Goal: Task Accomplishment & Management: Manage account settings

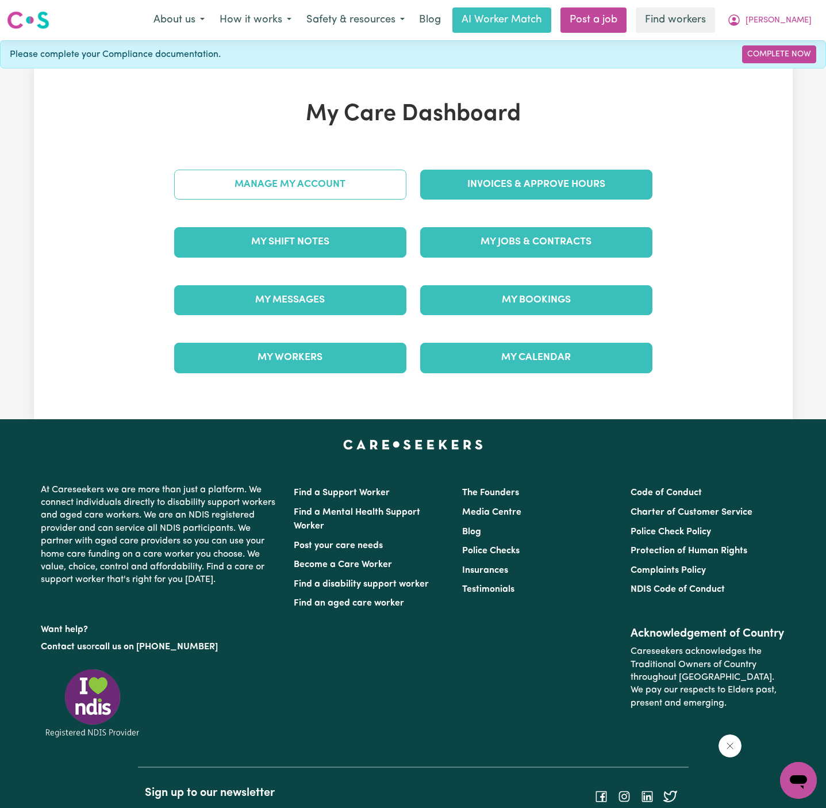
click at [319, 187] on link "Manage My Account" at bounding box center [290, 185] width 232 height 30
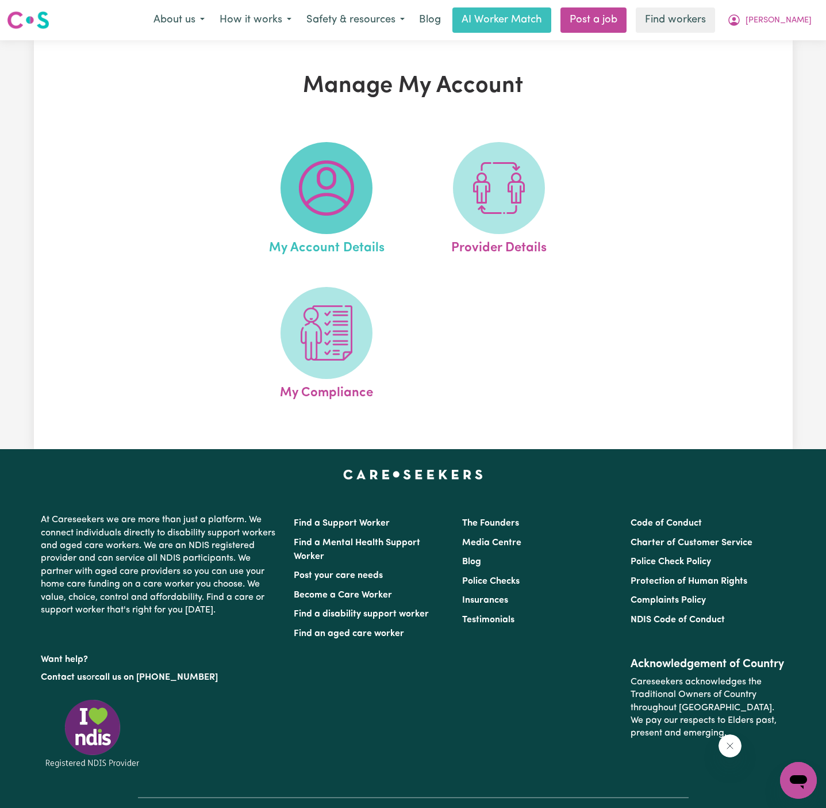
click at [319, 187] on img at bounding box center [326, 187] width 55 height 55
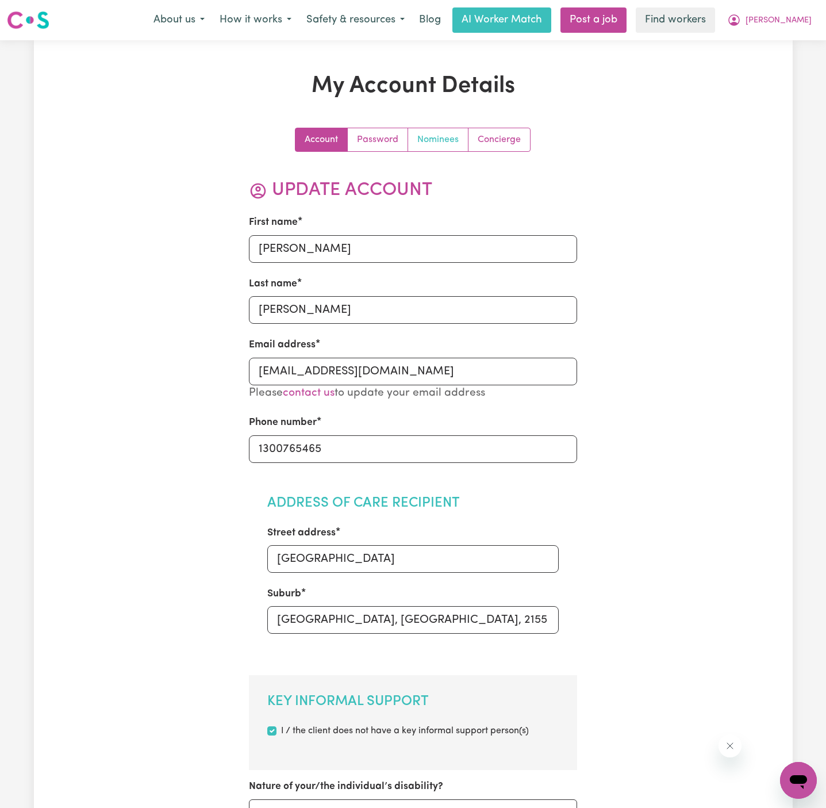
click at [437, 136] on link "Nominees" at bounding box center [438, 139] width 60 height 23
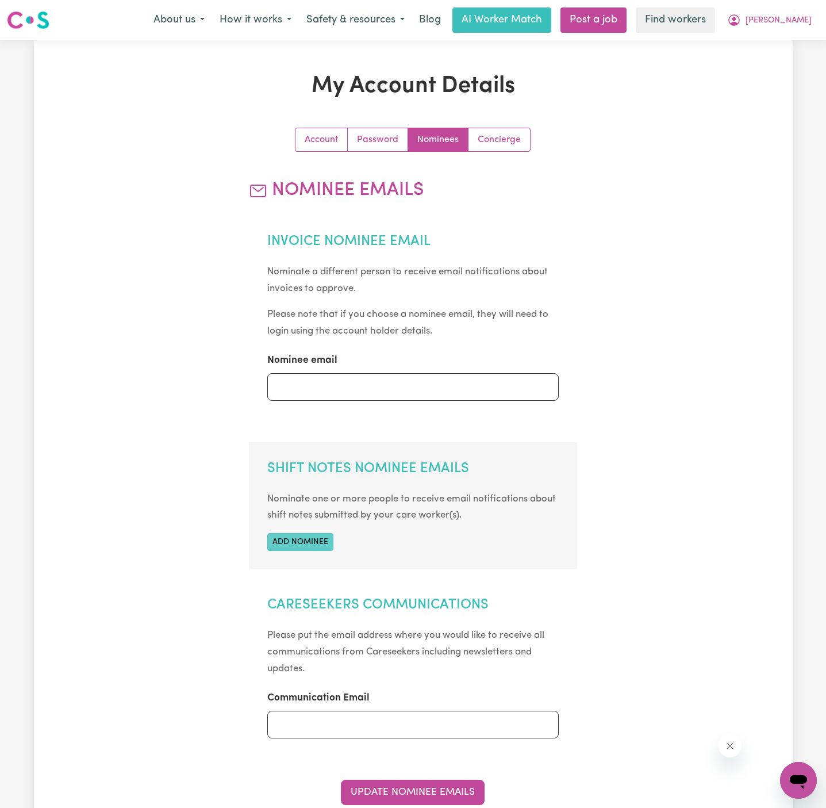
click at [317, 537] on button "Add nominee" at bounding box center [300, 542] width 66 height 18
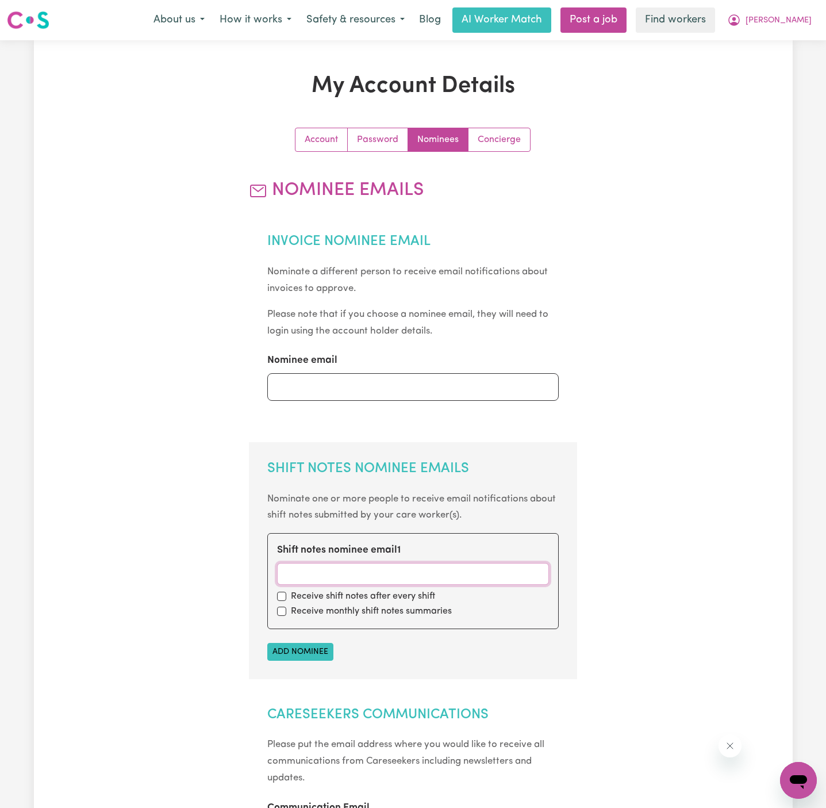
click at [423, 571] on input "Shift notes nominee email 1" at bounding box center [413, 574] width 272 height 22
paste input "[EMAIL_ADDRESS][DOMAIN_NAME]"
type input "[EMAIL_ADDRESS][DOMAIN_NAME]"
click at [287, 596] on div "Receive shift notes after every shift" at bounding box center [413, 596] width 272 height 14
click at [287, 614] on div "Receive monthly shift notes summaries" at bounding box center [413, 611] width 272 height 14
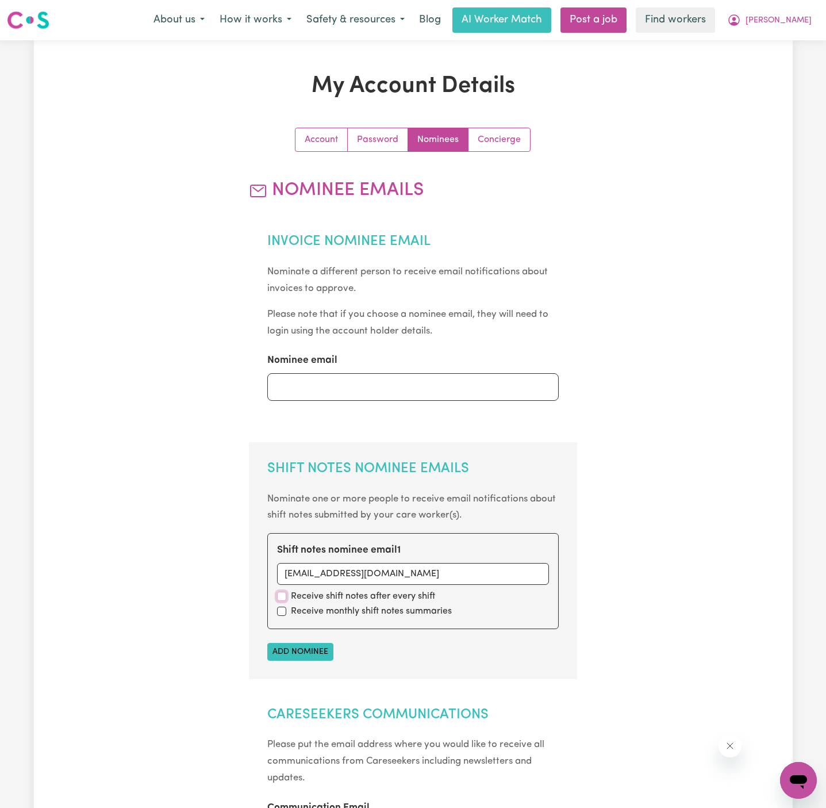
click at [285, 597] on input "checkbox" at bounding box center [281, 596] width 9 height 9
checkbox input "true"
click at [283, 605] on div "Receive monthly shift notes summaries" at bounding box center [413, 611] width 272 height 14
click at [282, 615] on div "Receive monthly shift notes summaries" at bounding box center [413, 611] width 272 height 14
click at [283, 610] on input "checkbox" at bounding box center [281, 610] width 9 height 9
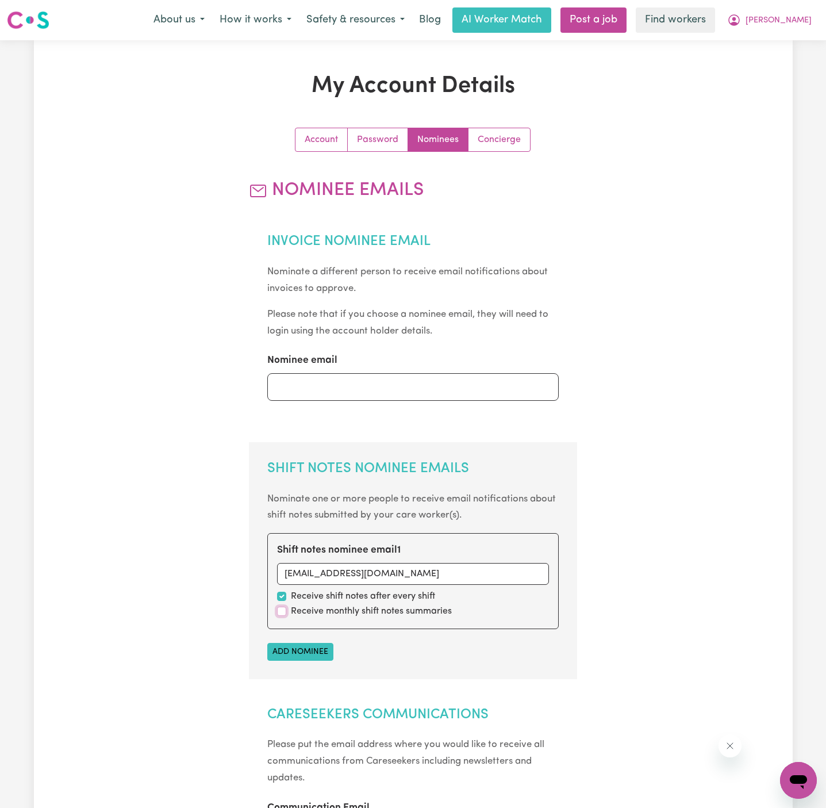
checkbox input "true"
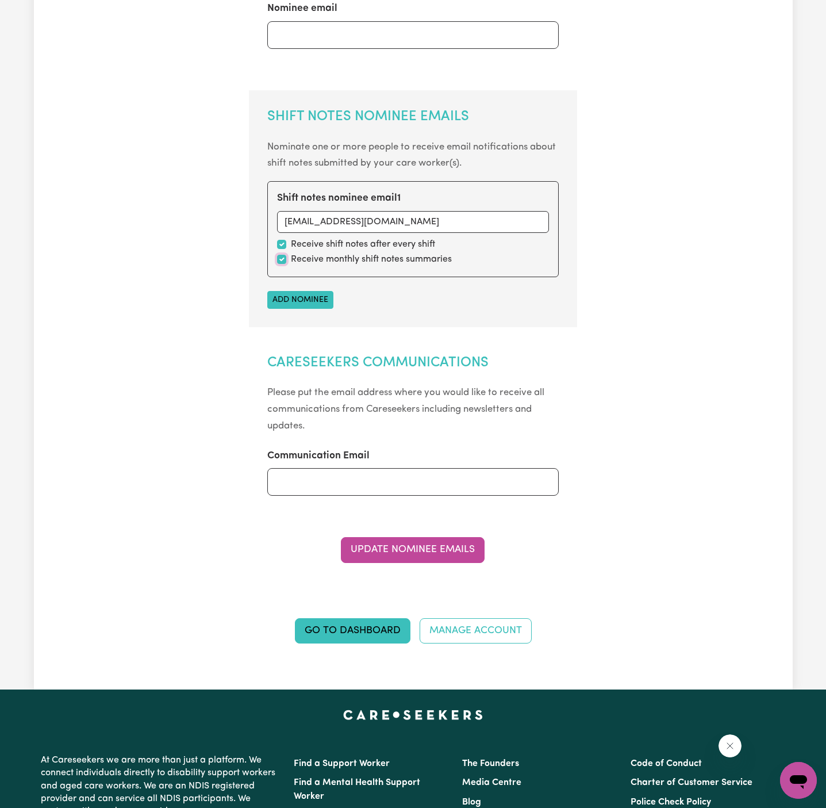
scroll to position [414, 0]
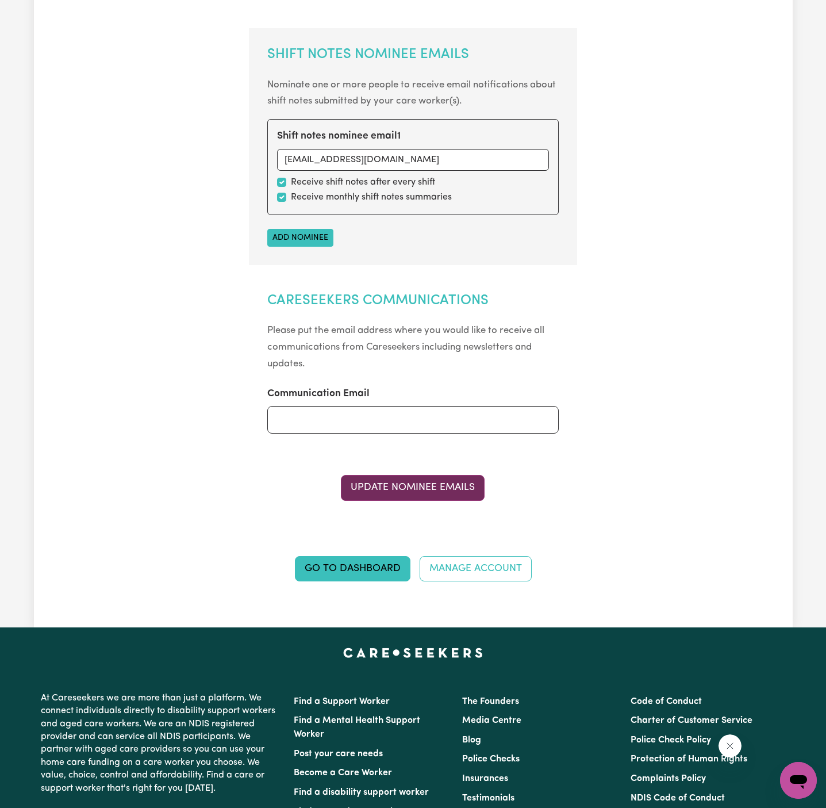
click at [455, 480] on button "Update Nominee Emails" at bounding box center [413, 487] width 144 height 25
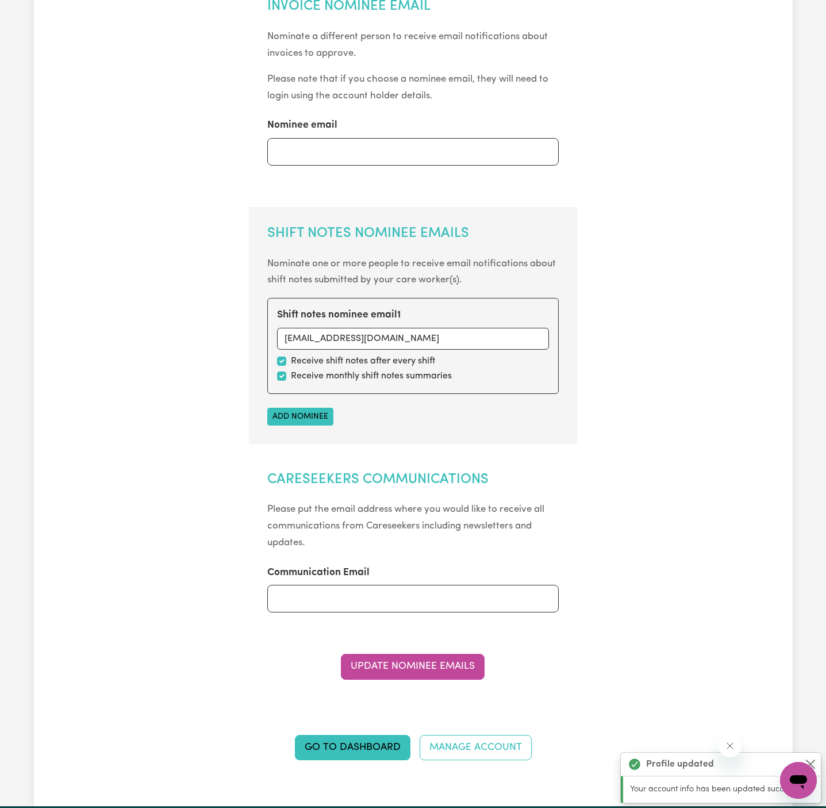
scroll to position [0, 0]
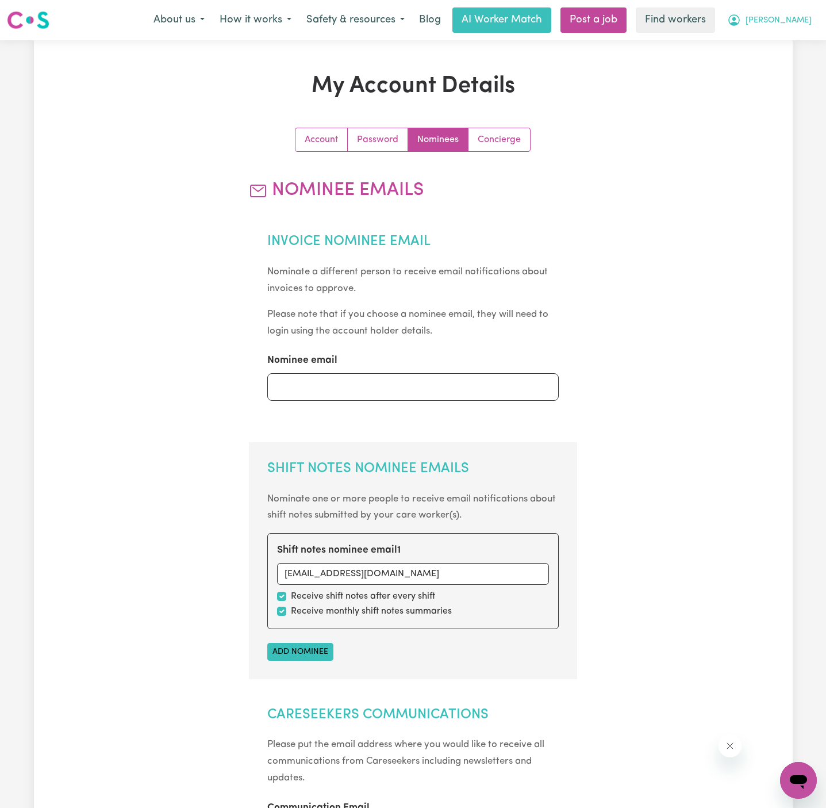
click at [797, 17] on span "[PERSON_NAME]" at bounding box center [779, 20] width 66 height 13
click at [796, 53] on link "My Dashboard" at bounding box center [773, 45] width 91 height 22
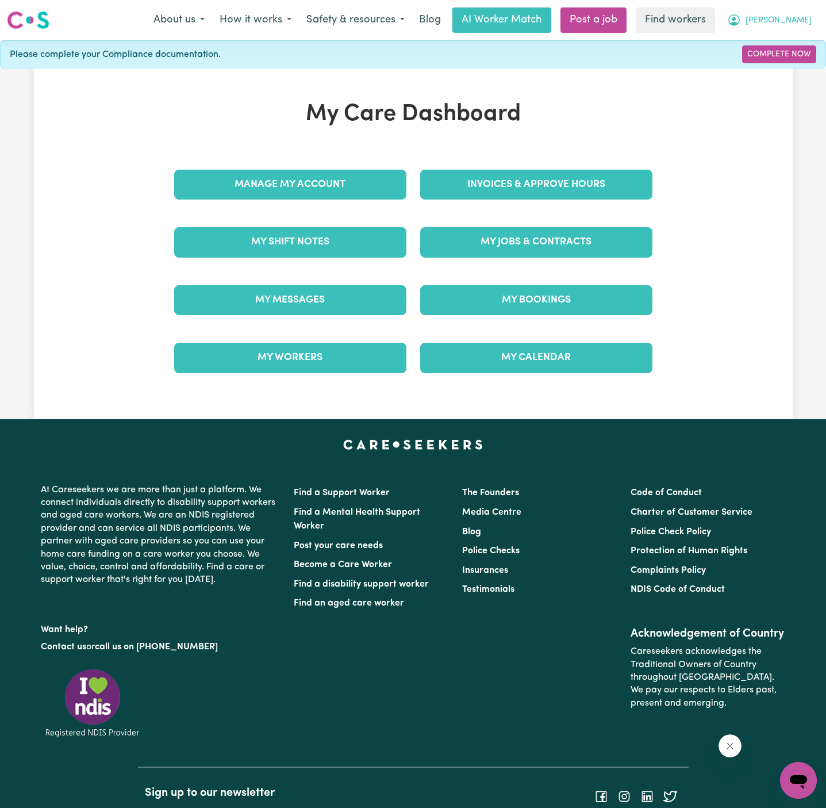
click at [800, 27] on button "[PERSON_NAME]" at bounding box center [769, 20] width 99 height 24
click at [797, 63] on link "Logout" at bounding box center [773, 66] width 91 height 22
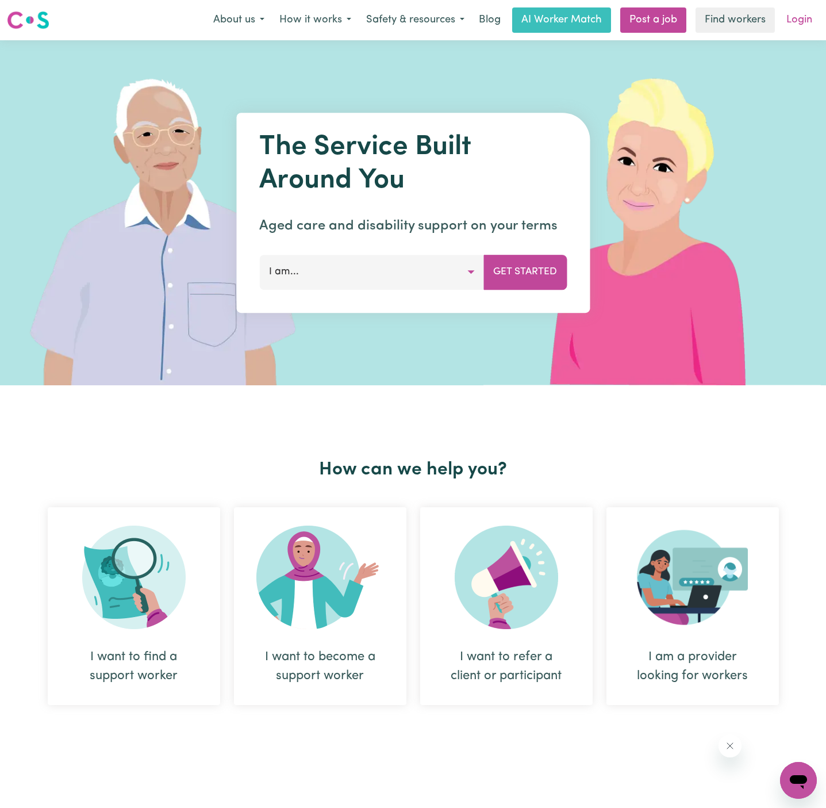
click at [805, 17] on link "Login" at bounding box center [799, 19] width 40 height 25
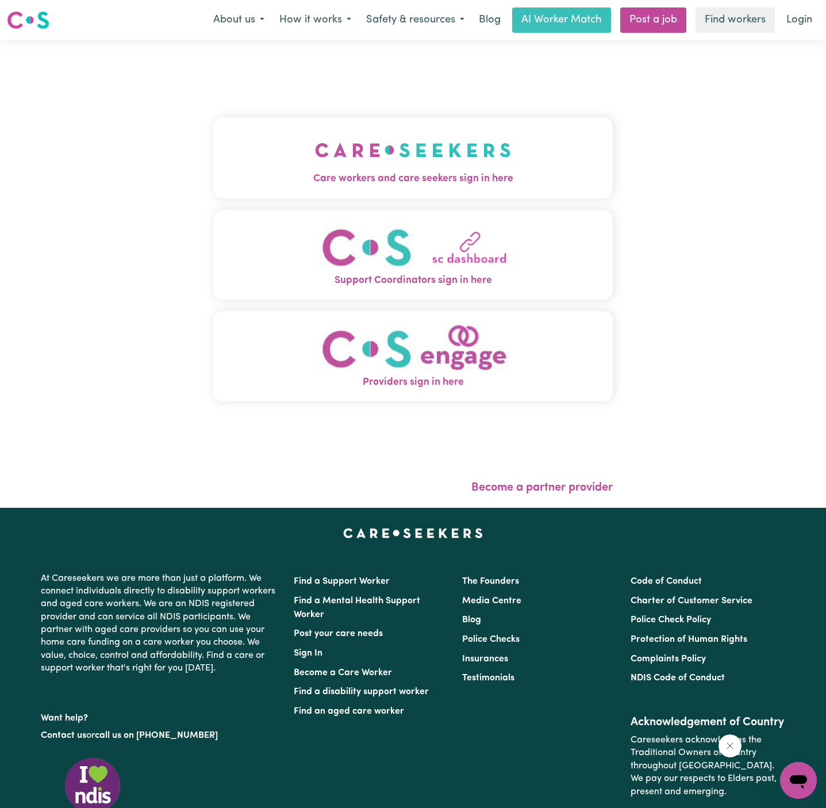
click at [315, 167] on img "Care workers and care seekers sign in here" at bounding box center [413, 150] width 196 height 43
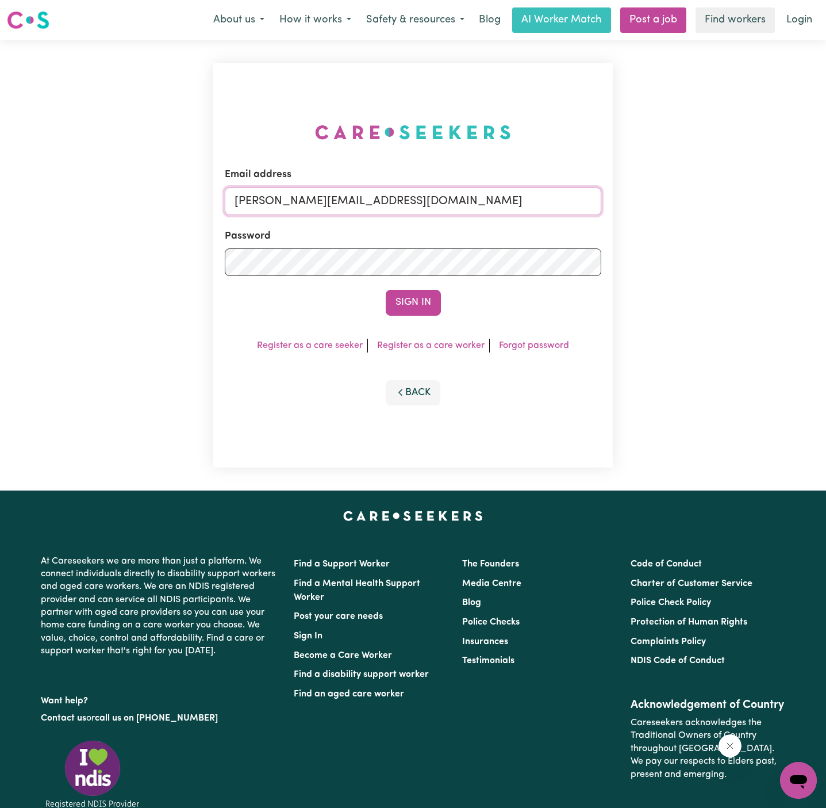
click at [414, 199] on input "[PERSON_NAME][EMAIL_ADDRESS][DOMAIN_NAME]" at bounding box center [413, 201] width 377 height 28
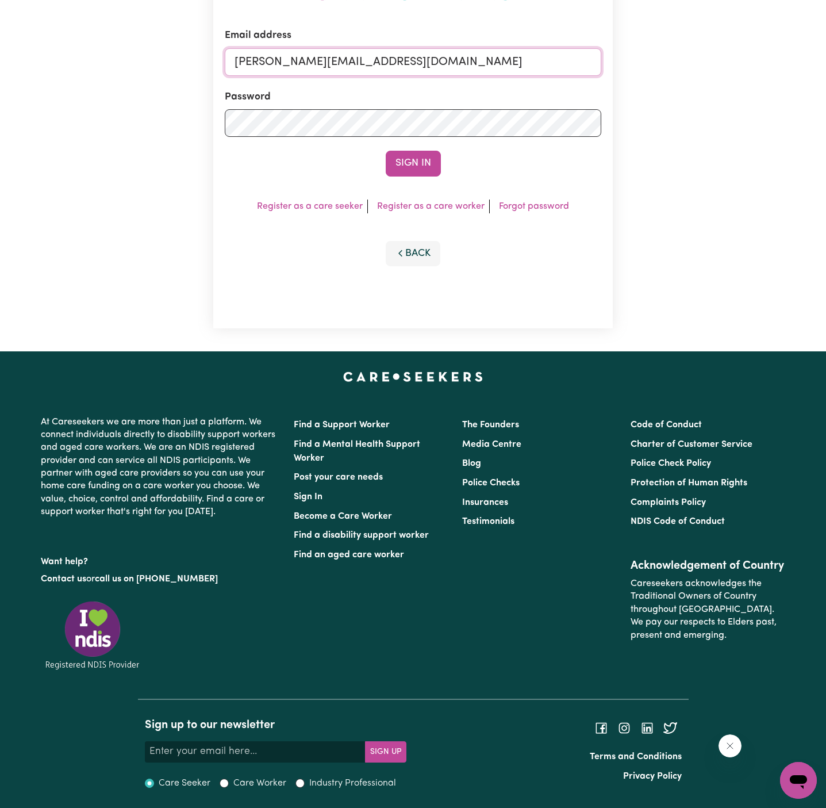
click at [393, 64] on input "[PERSON_NAME][EMAIL_ADDRESS][DOMAIN_NAME]" at bounding box center [413, 62] width 377 height 28
drag, startPoint x: 298, startPoint y: 63, endPoint x: 836, endPoint y: 63, distance: 538.0
click at [825, 63] on html "Menu About us How it works Safety & resources Blog AI Worker Match Post a job F…" at bounding box center [413, 334] width 826 height 947
click at [386, 151] on button "Sign In" at bounding box center [413, 163] width 55 height 25
type input "[EMAIL_ADDRESS][DOMAIN_NAME]'"
